Goal: Task Accomplishment & Management: Complete application form

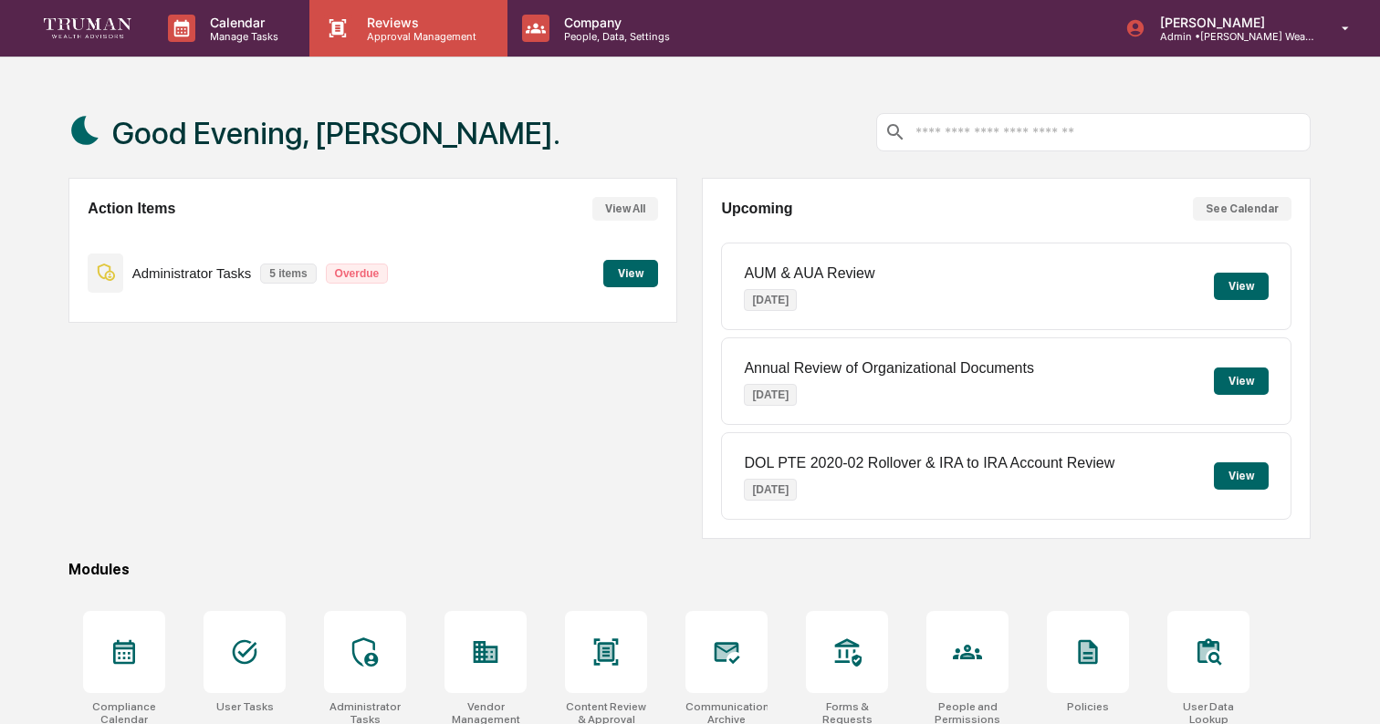
click at [394, 39] on p "Approval Management" at bounding box center [418, 36] width 133 height 13
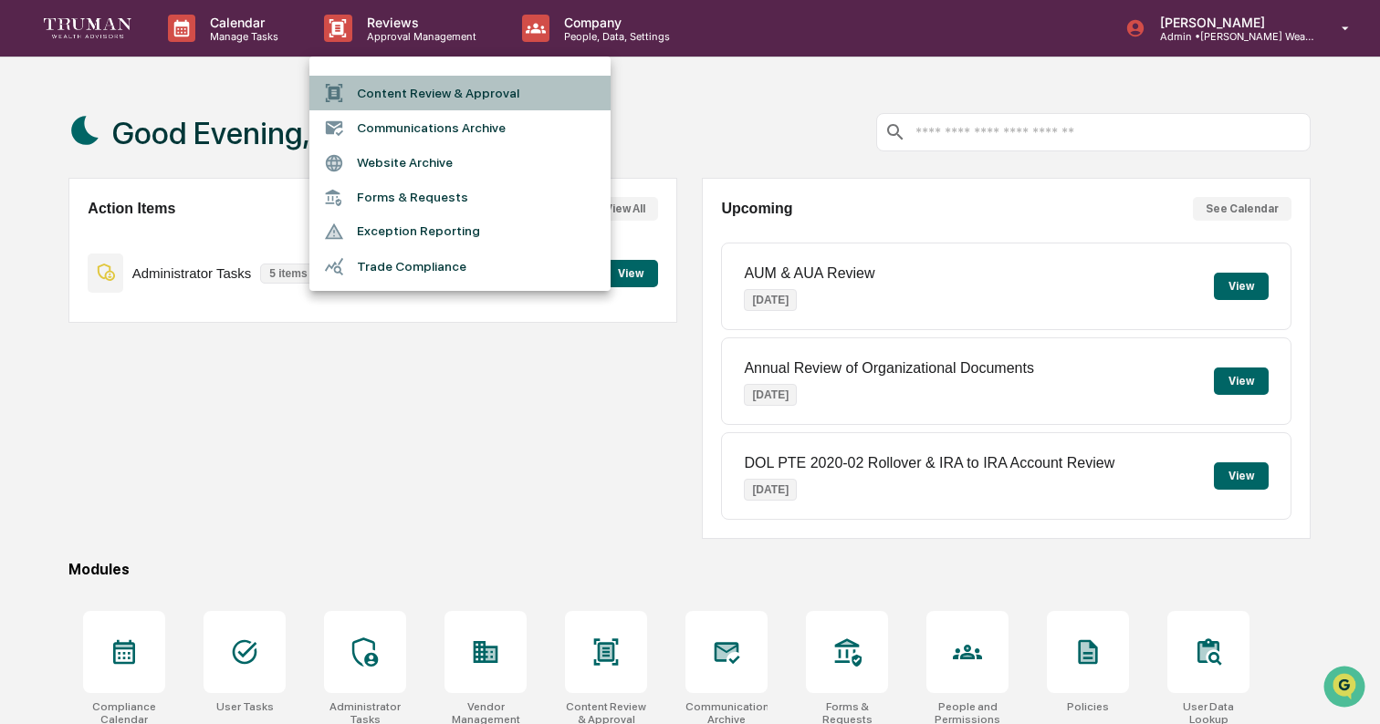
click at [416, 92] on li "Content Review & Approval" at bounding box center [459, 93] width 301 height 35
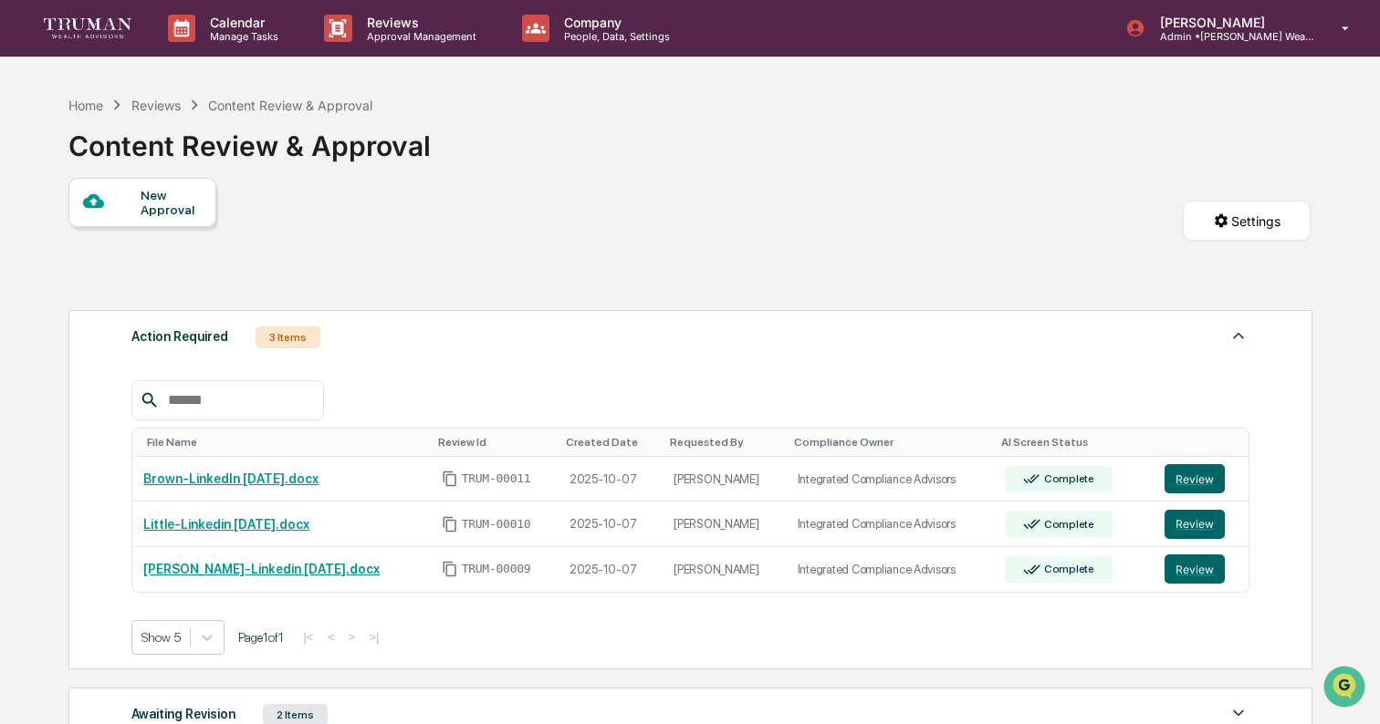
drag, startPoint x: 548, startPoint y: 126, endPoint x: 402, endPoint y: 115, distance: 146.4
click at [540, 124] on div "Home Reviews Content Review & Approval Content Review & Approval" at bounding box center [689, 132] width 1242 height 91
click at [322, 106] on div "Content Review & Approval" at bounding box center [290, 106] width 164 height 16
click at [546, 146] on div "Home Reviews Content Review & Approval Content Review & Approval" at bounding box center [689, 132] width 1242 height 91
click at [149, 194] on div "New Approval" at bounding box center [171, 202] width 61 height 29
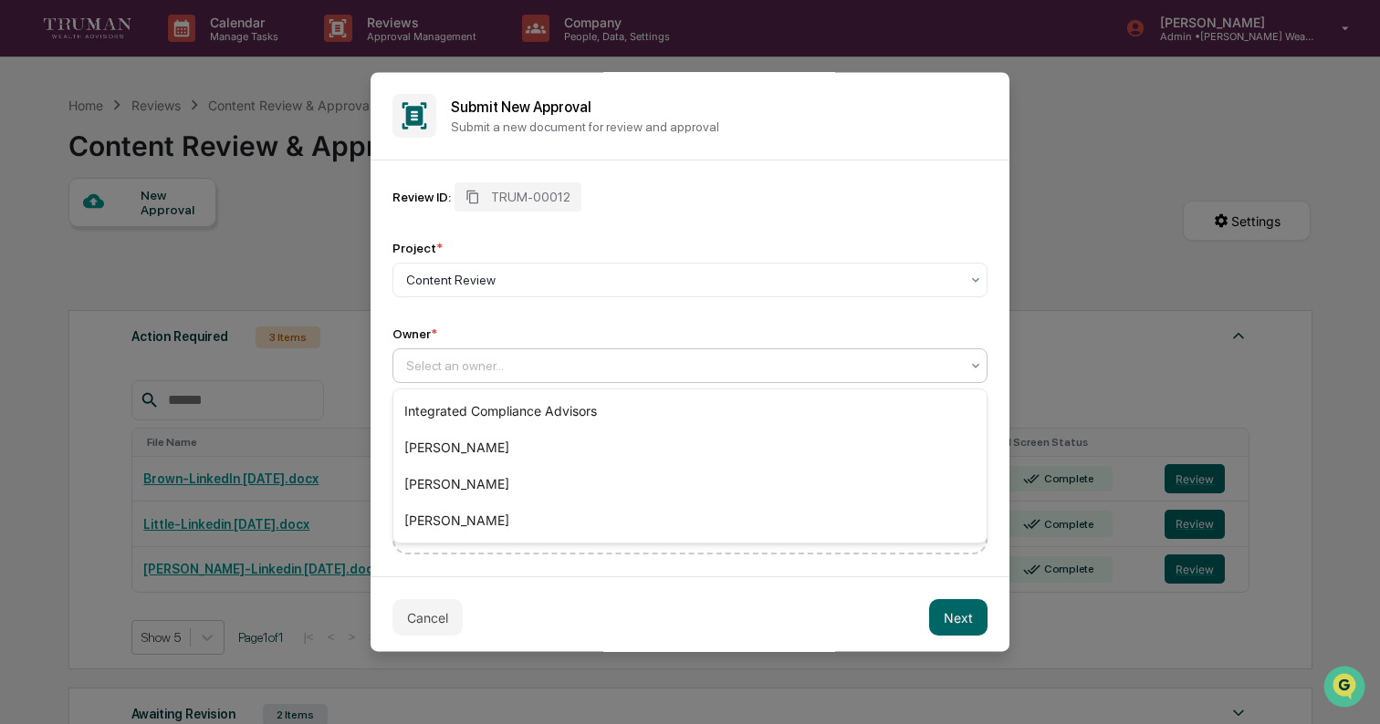
click at [488, 370] on div at bounding box center [682, 366] width 553 height 18
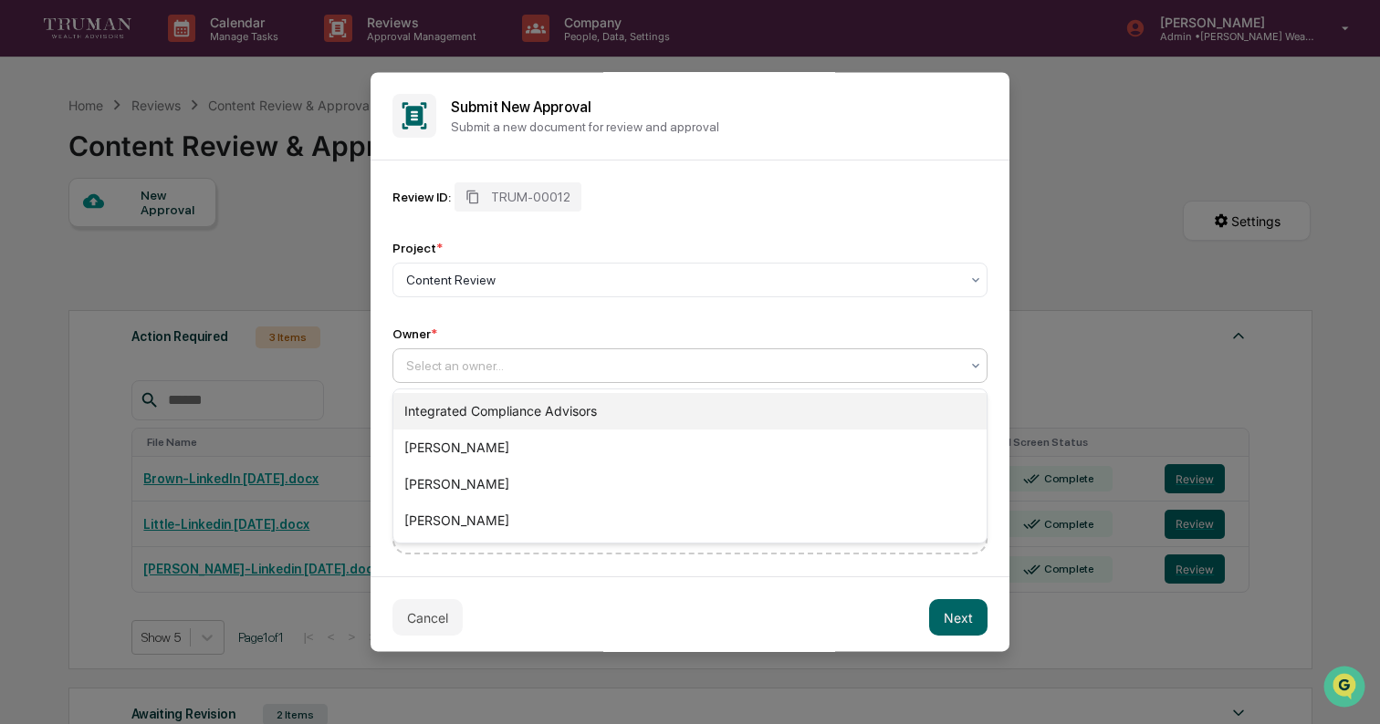
drag, startPoint x: 514, startPoint y: 413, endPoint x: 630, endPoint y: 480, distance: 134.4
click at [515, 413] on div "Integrated Compliance Advisors" at bounding box center [689, 411] width 593 height 36
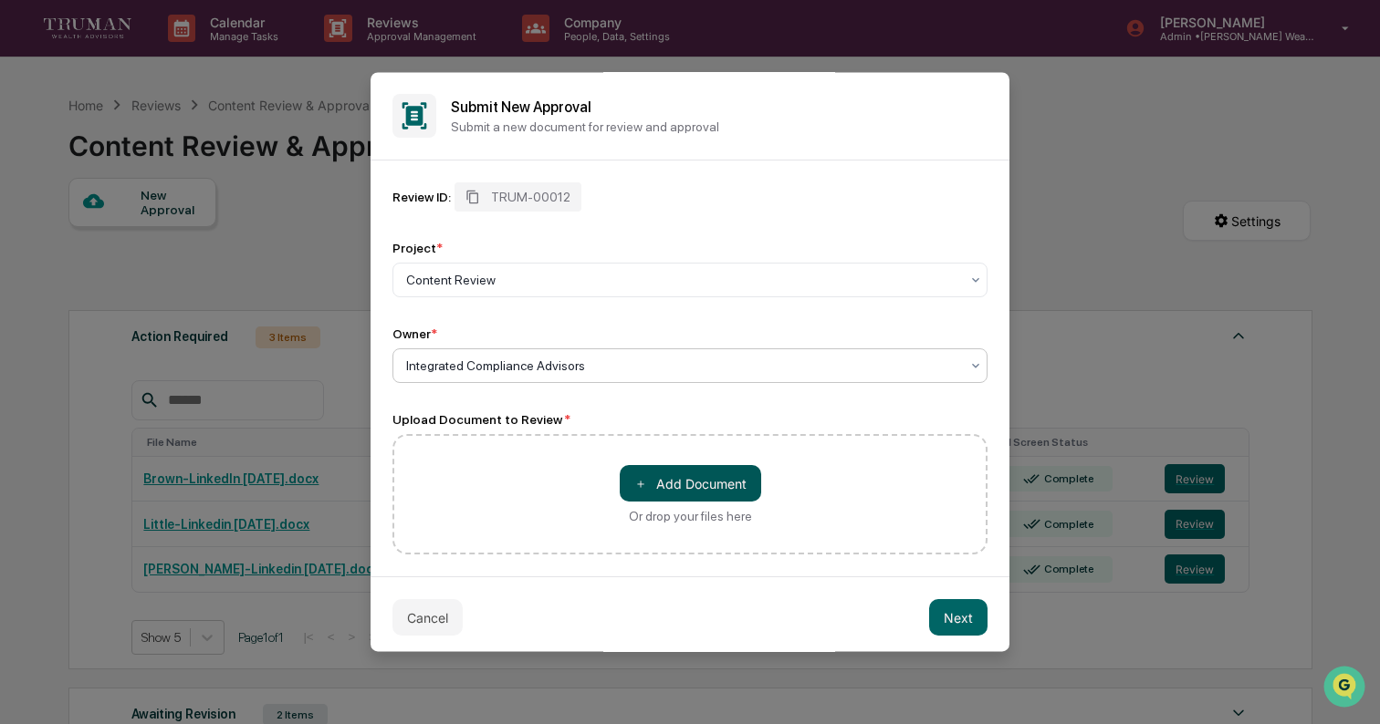
click at [709, 493] on button "＋ Add Document" at bounding box center [690, 483] width 141 height 36
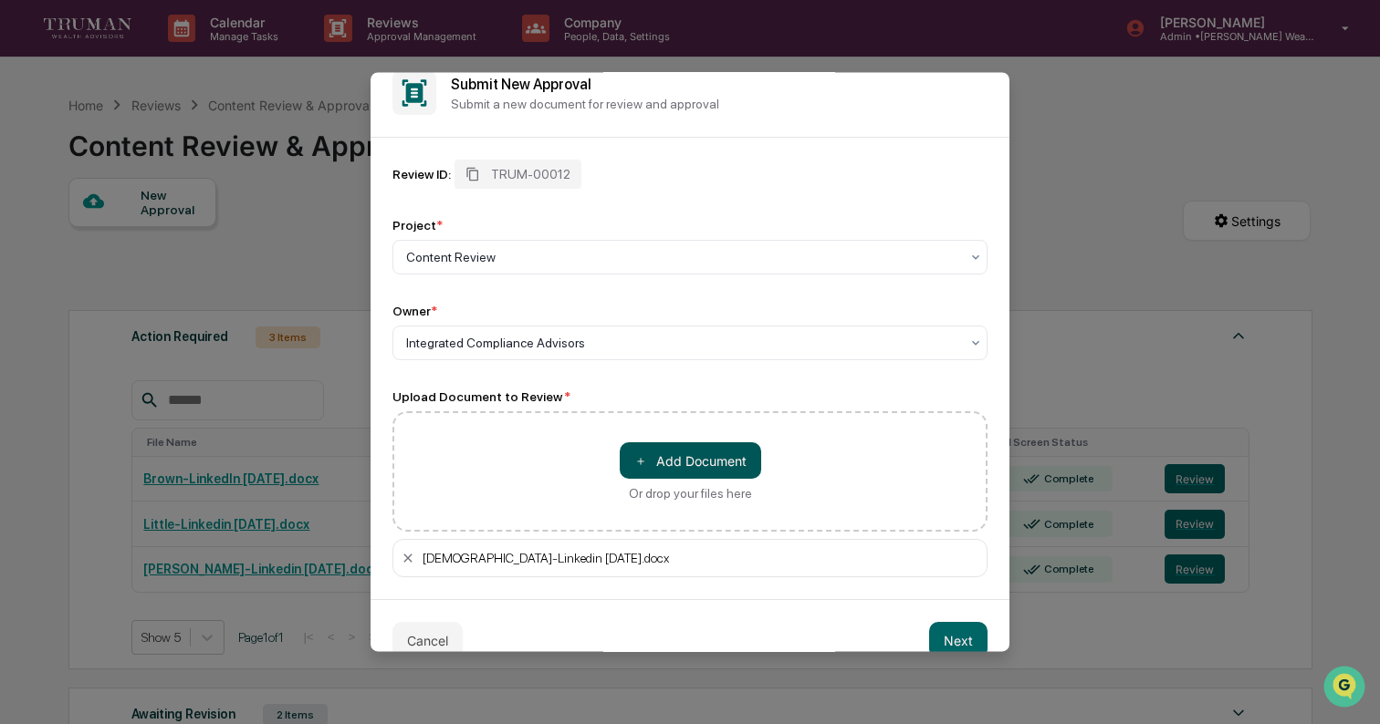
scroll to position [53, 0]
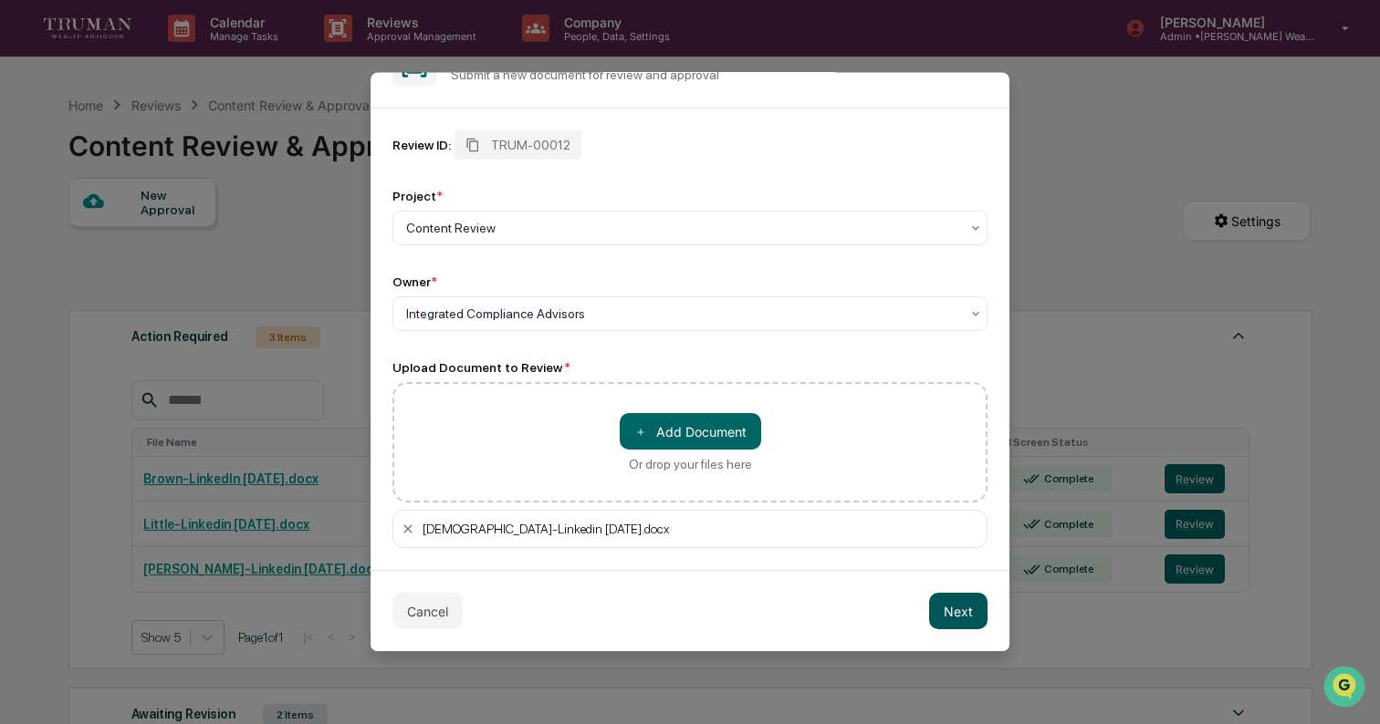
click at [968, 616] on button "Next" at bounding box center [958, 611] width 58 height 36
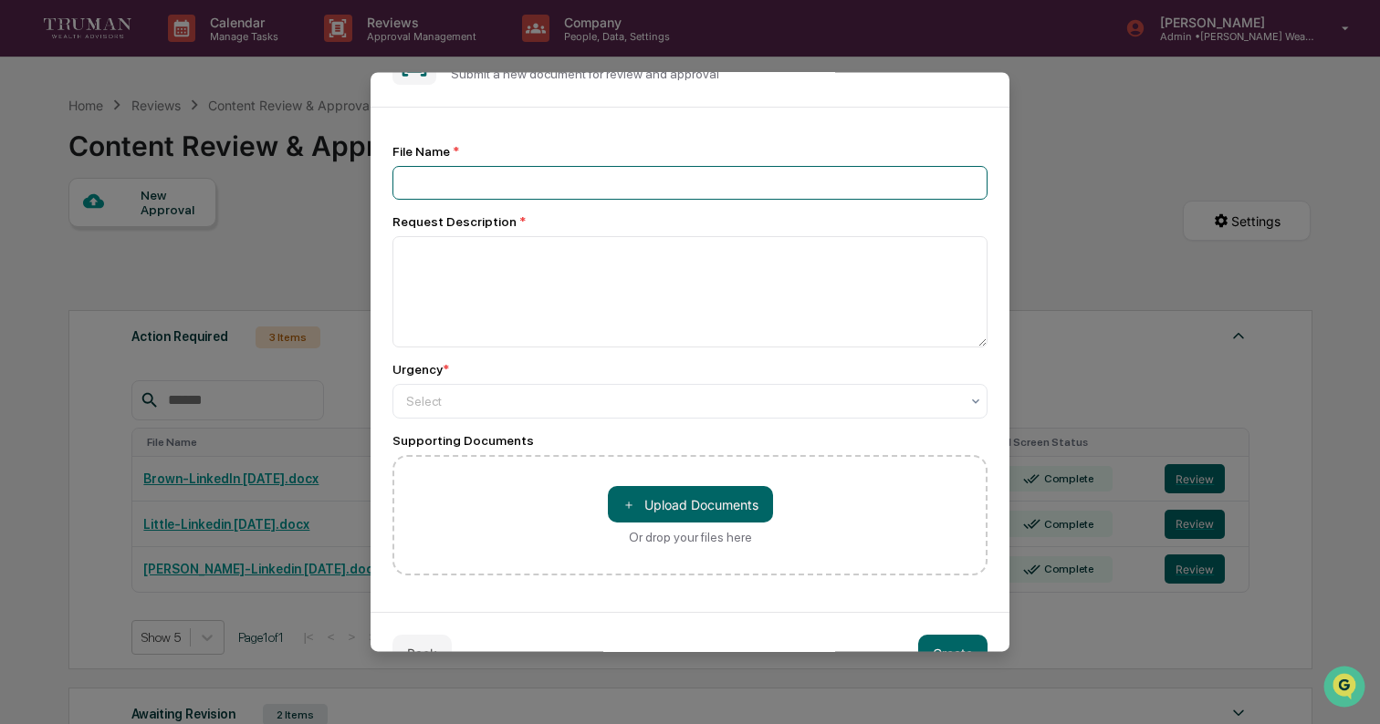
click at [463, 194] on input at bounding box center [689, 183] width 595 height 34
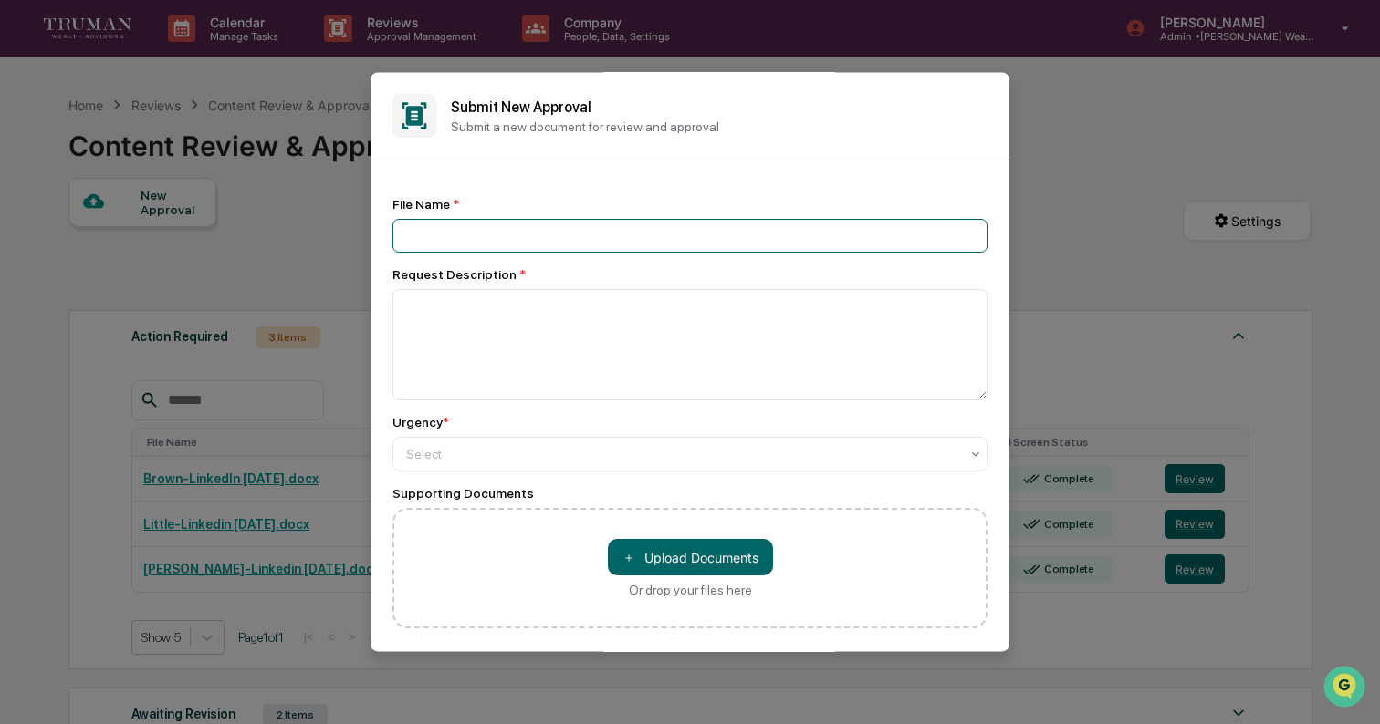
scroll to position [7, 0]
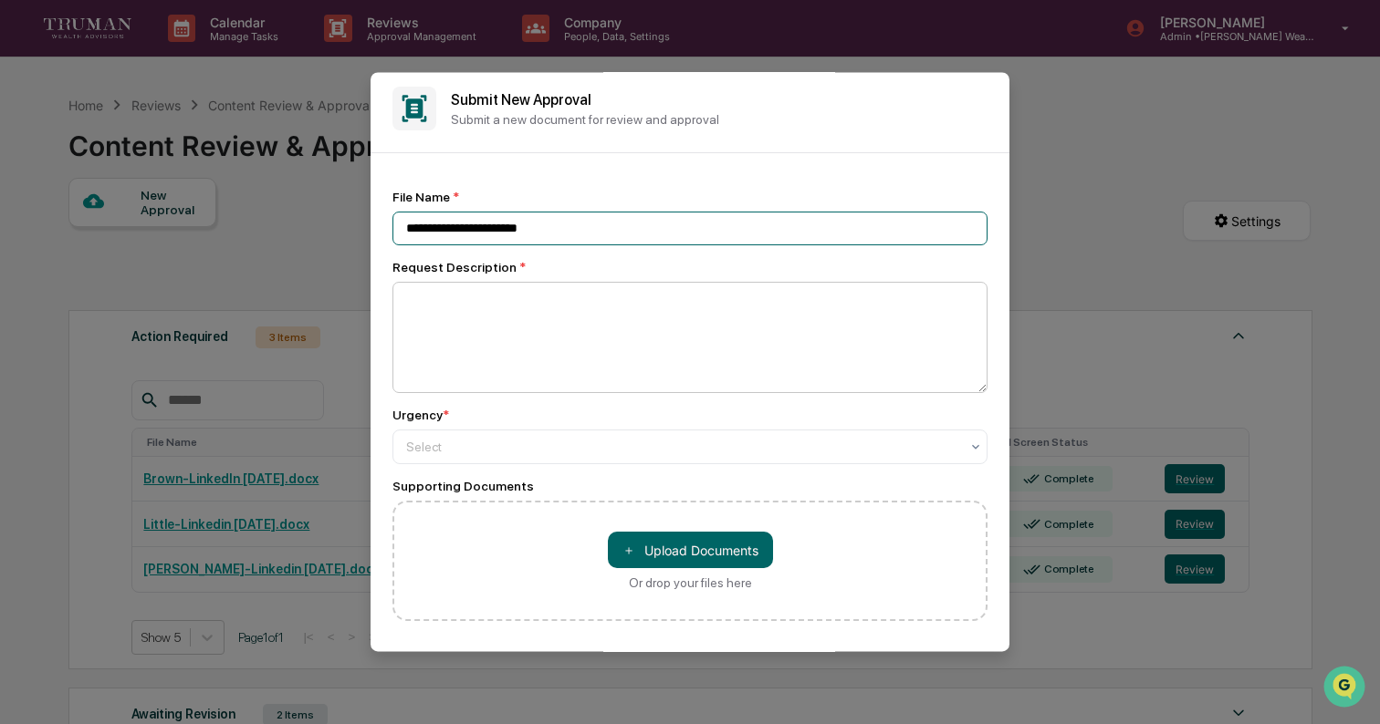
type input "**********"
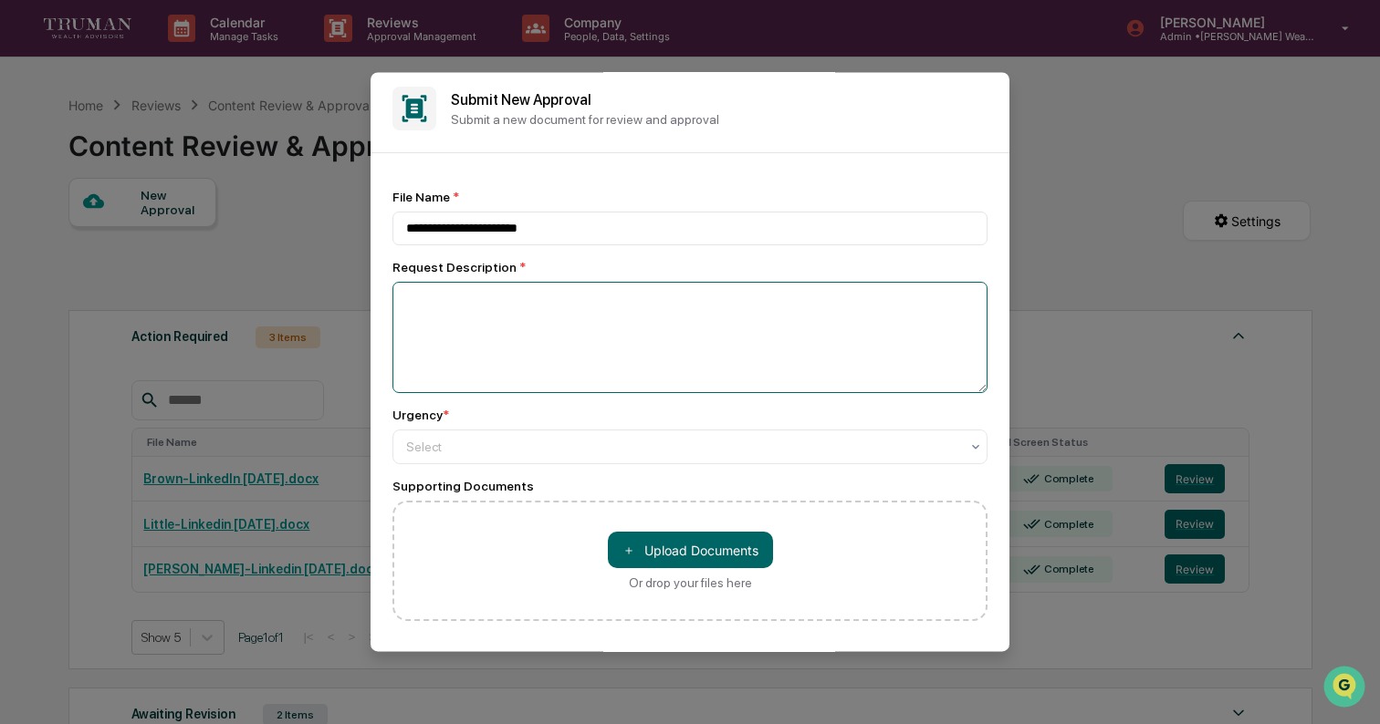
click at [437, 304] on textarea at bounding box center [689, 337] width 595 height 111
type textarea "**********"
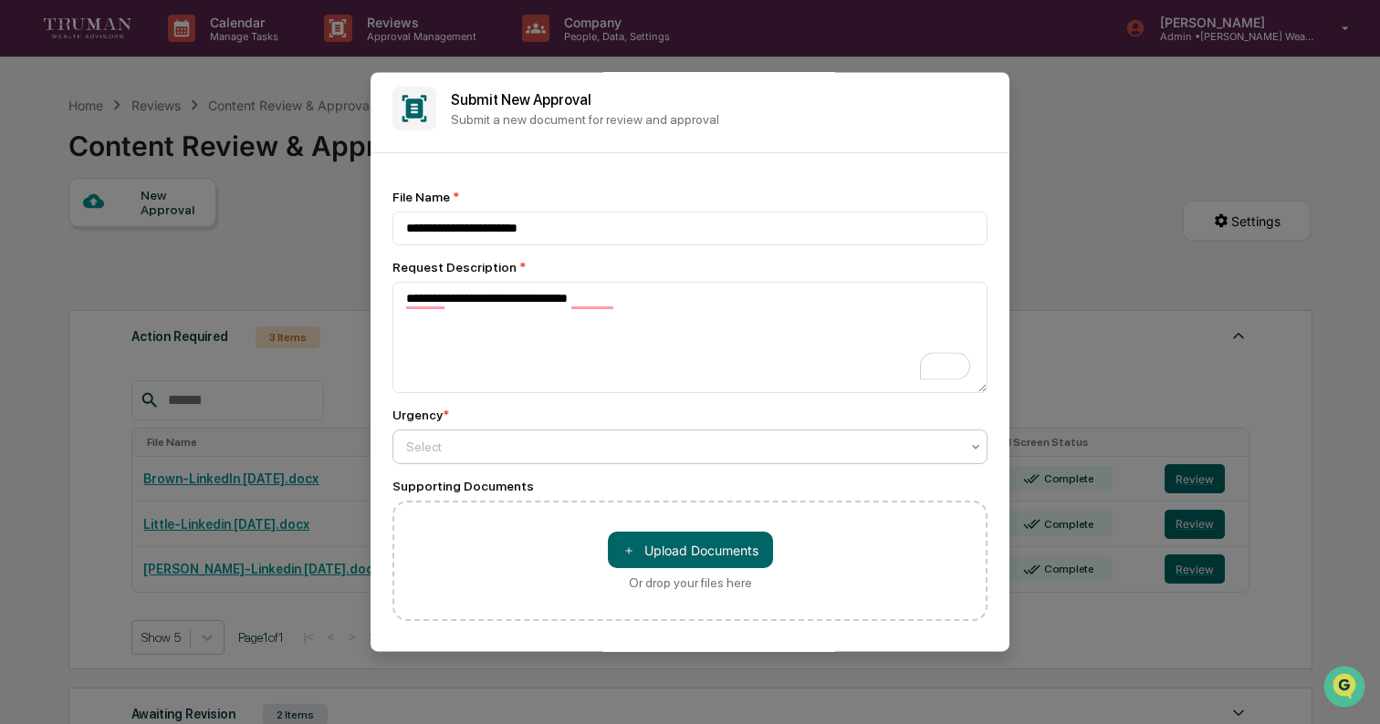
click at [491, 448] on div at bounding box center [682, 447] width 553 height 18
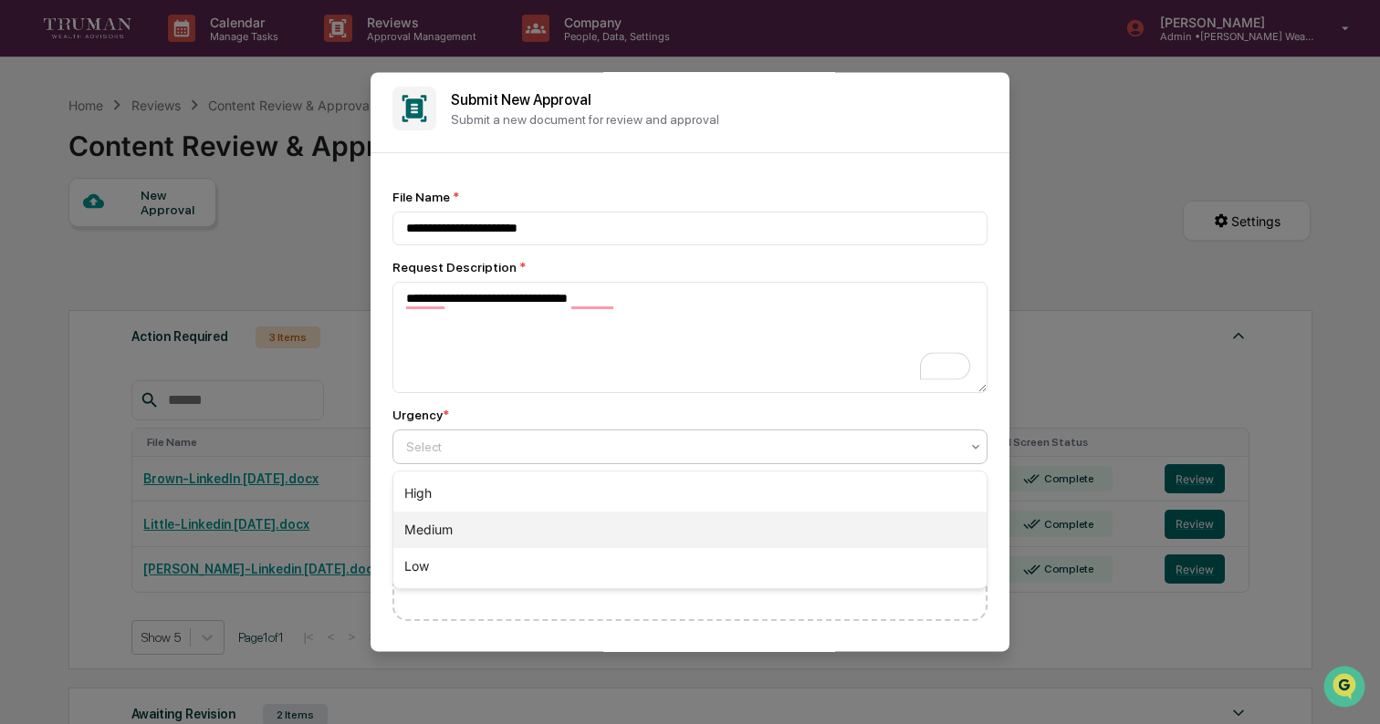
drag, startPoint x: 448, startPoint y: 530, endPoint x: 477, endPoint y: 512, distance: 34.4
click at [448, 529] on div "Medium" at bounding box center [689, 530] width 593 height 36
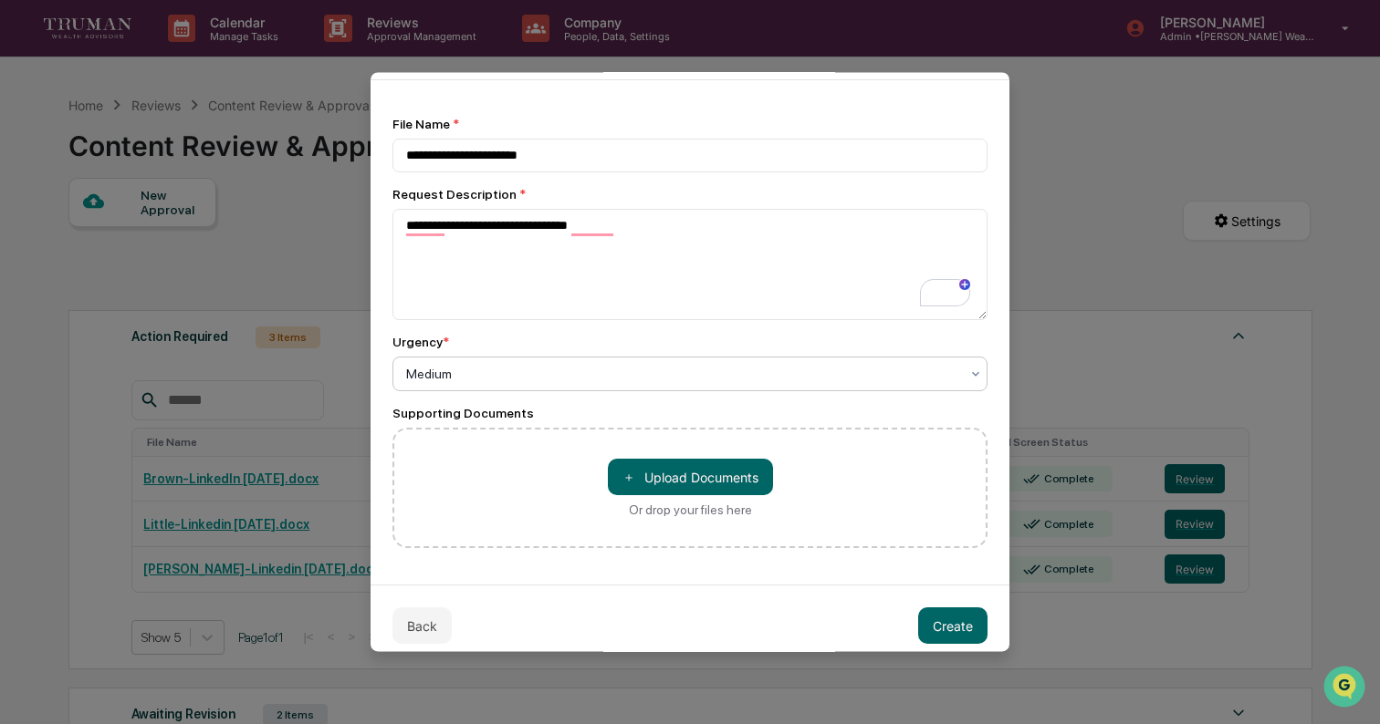
scroll to position [98, 0]
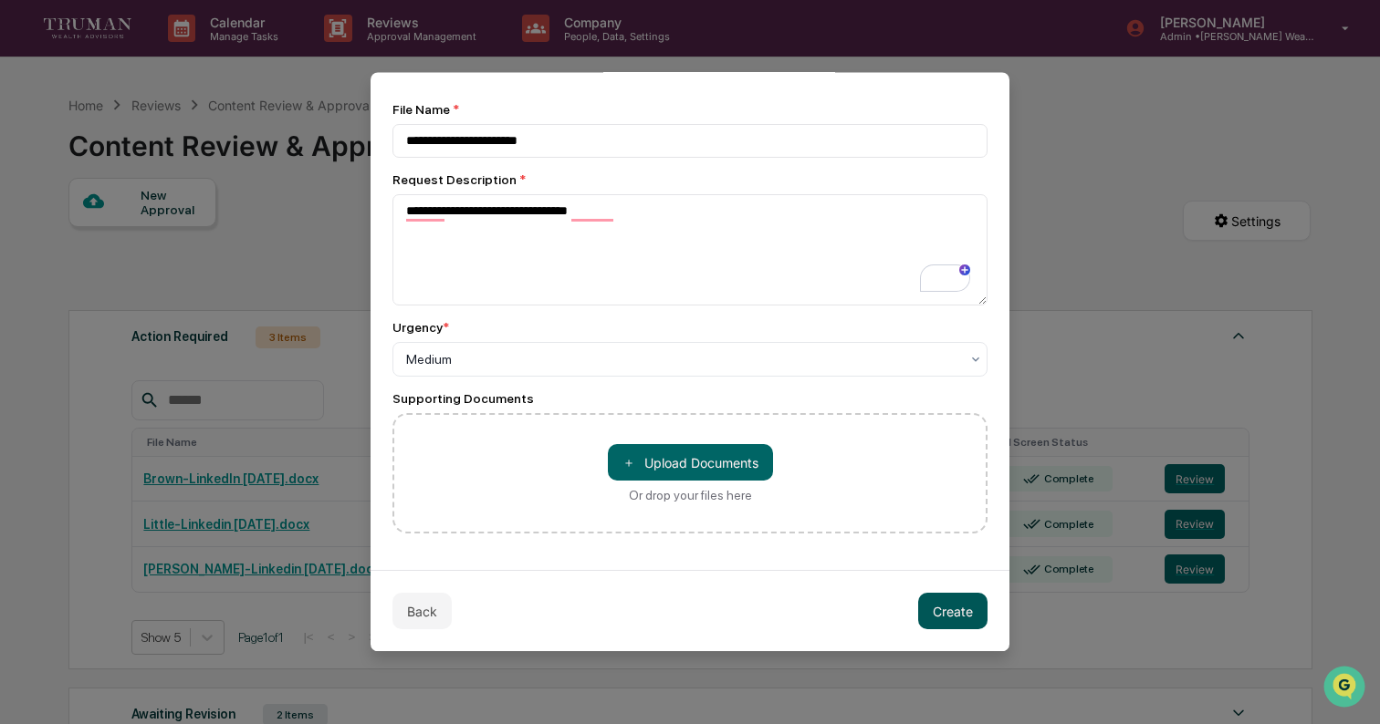
click at [948, 617] on button "Create" at bounding box center [952, 611] width 69 height 36
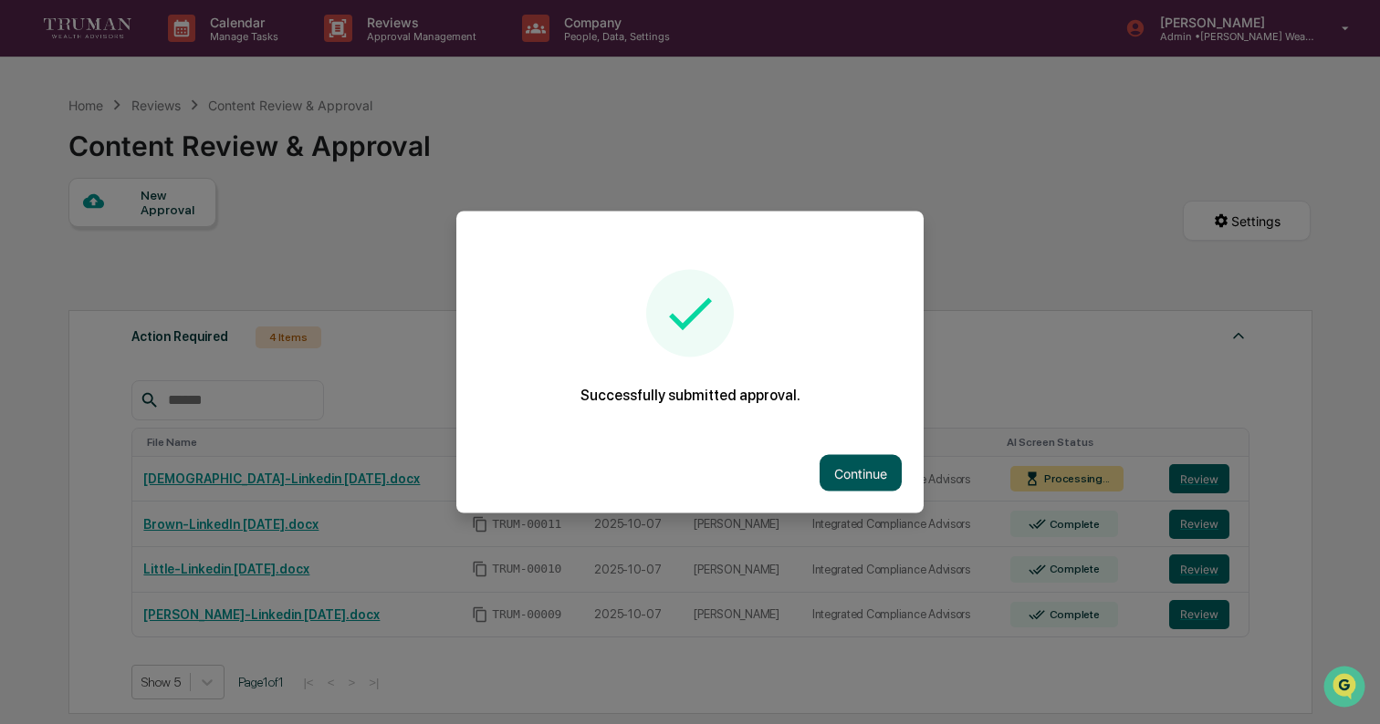
click at [849, 468] on button "Continue" at bounding box center [860, 473] width 82 height 36
